Goal: Find specific page/section: Find specific page/section

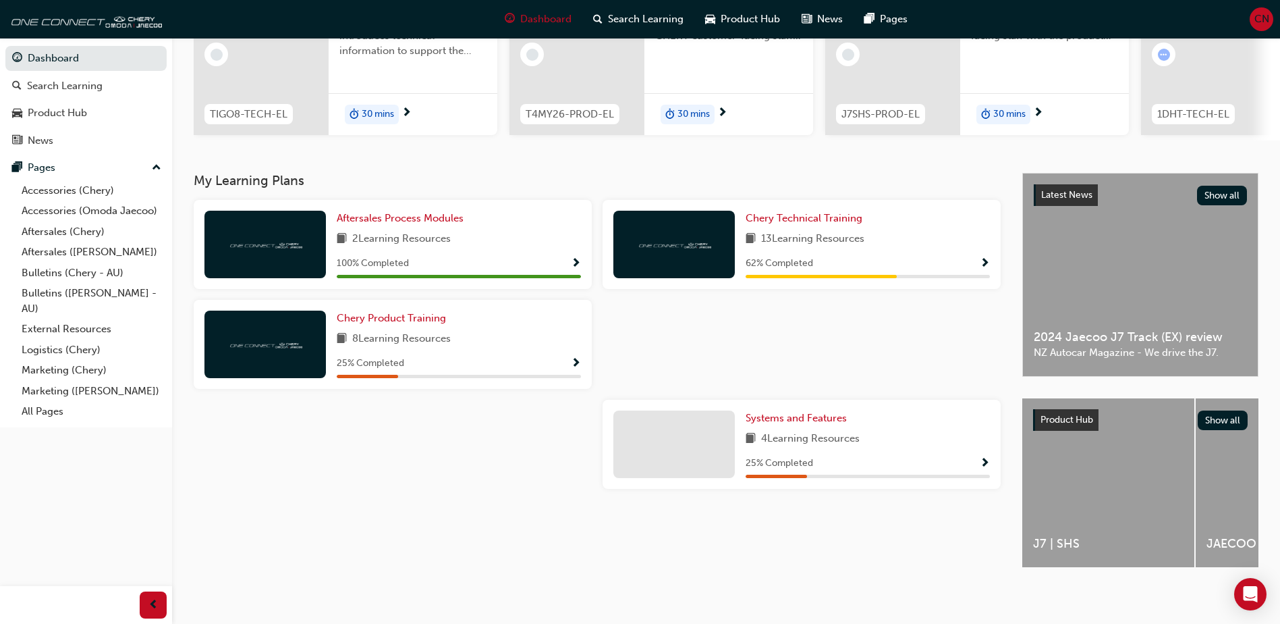
scroll to position [183, 0]
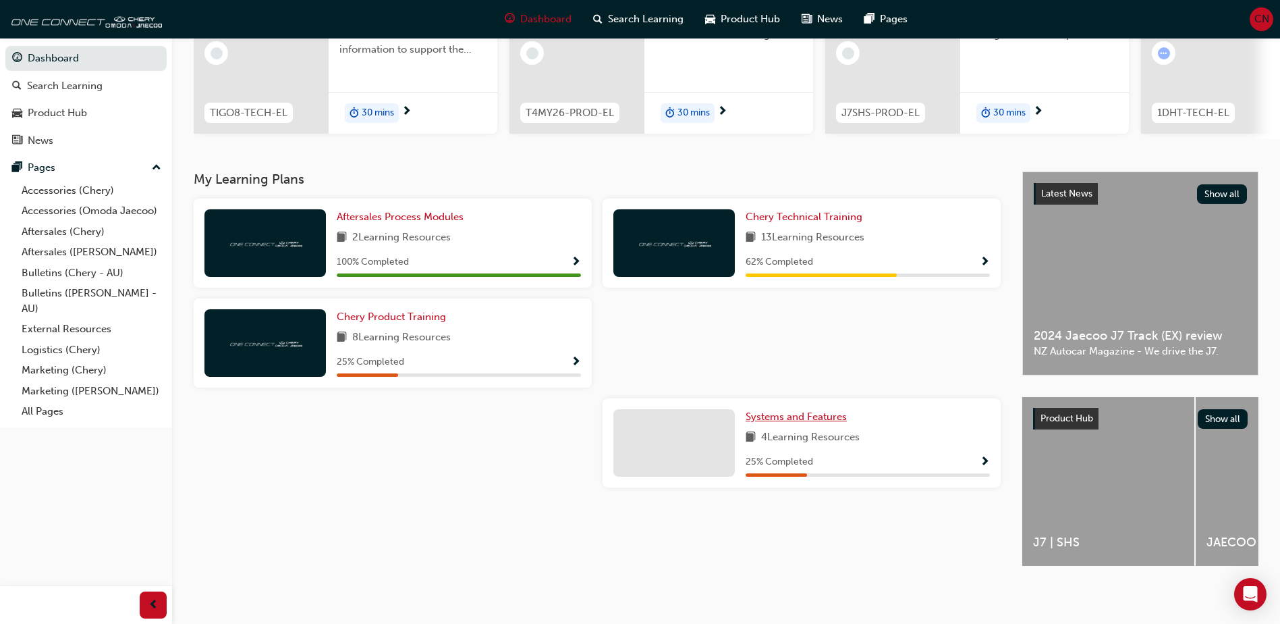
click at [752, 410] on span "Systems and Features" at bounding box center [796, 416] width 101 height 12
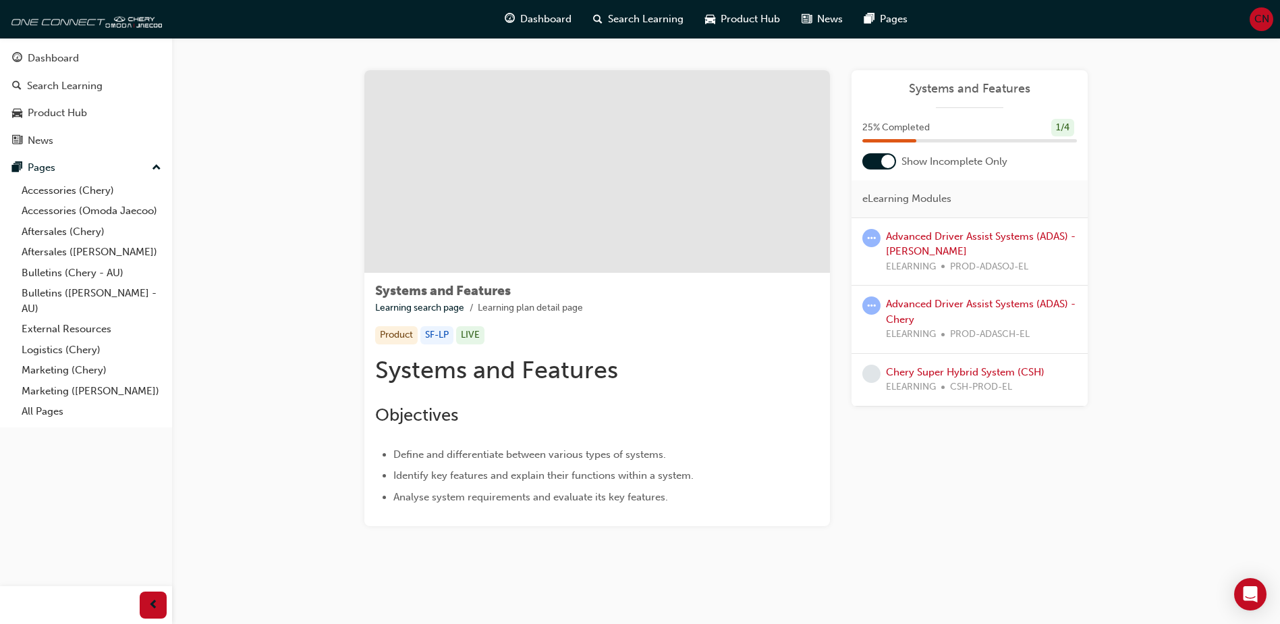
click at [1259, 12] on span "CN" at bounding box center [1262, 19] width 15 height 16
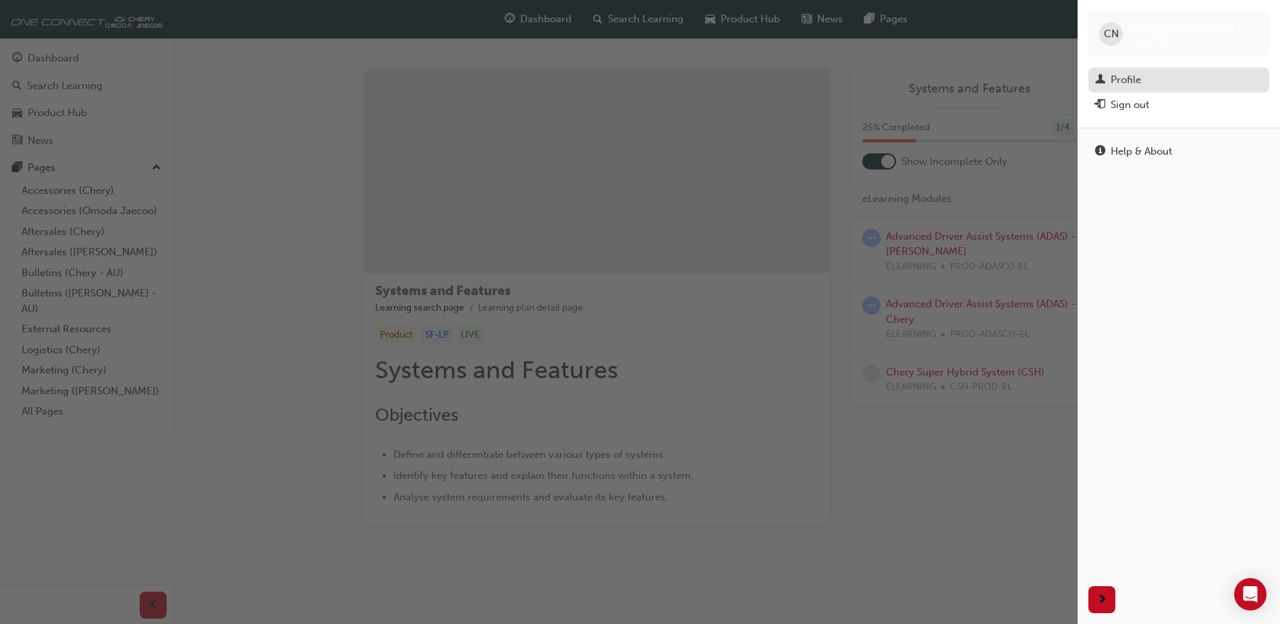
click at [1135, 77] on div "Profile" at bounding box center [1126, 80] width 30 height 16
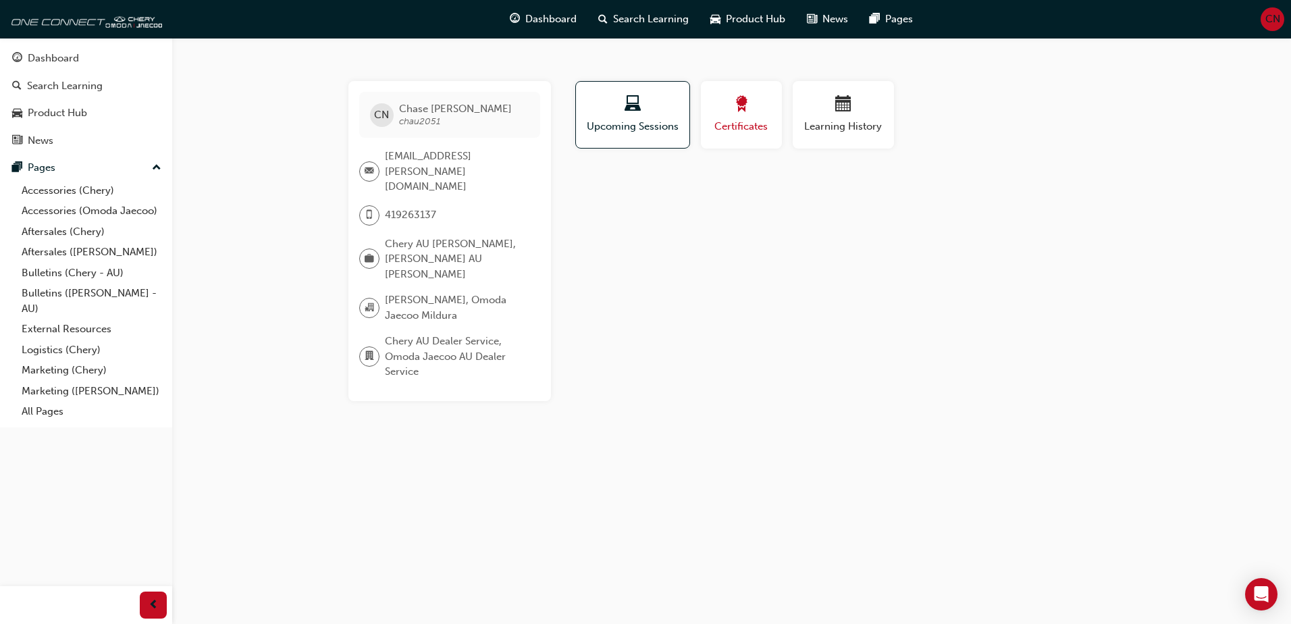
click at [778, 134] on button "Certificates" at bounding box center [741, 114] width 81 height 67
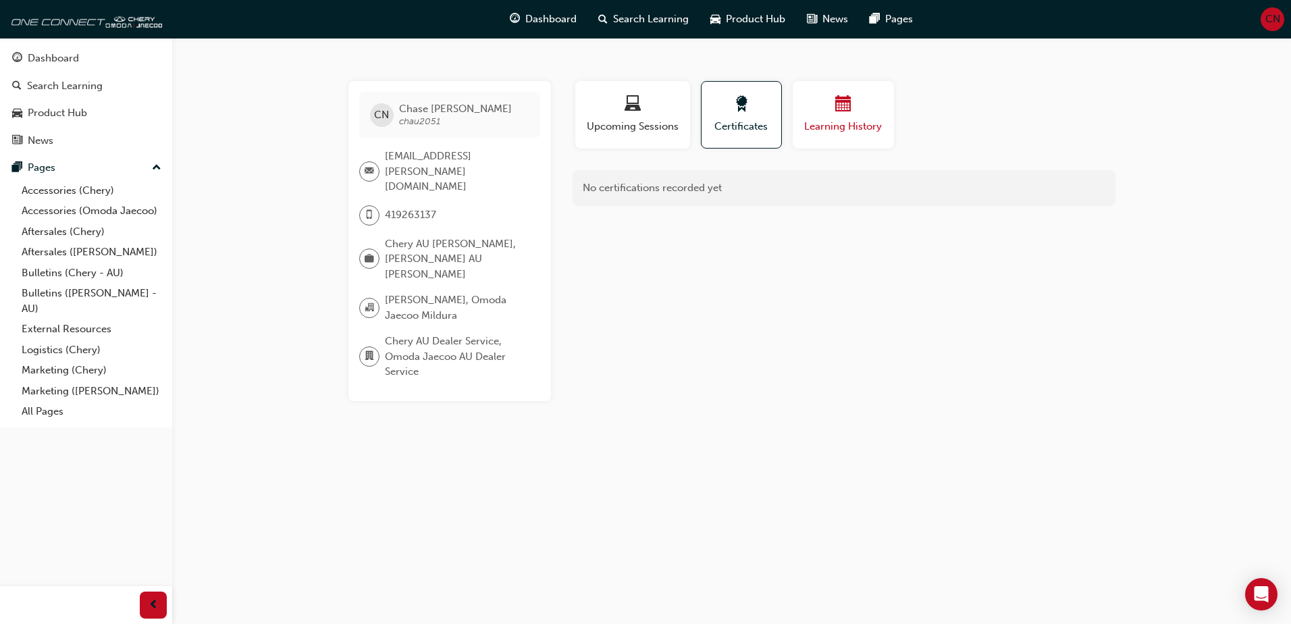
click at [828, 107] on div "button" at bounding box center [843, 106] width 81 height 21
